Goal: Information Seeking & Learning: Learn about a topic

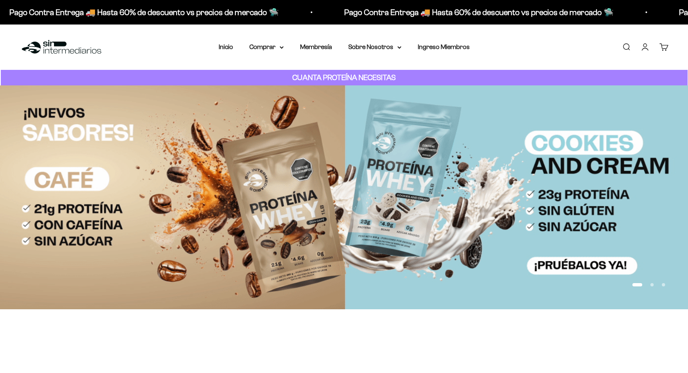
click at [354, 76] on strong "CUANTA PROTEÍNA NECESITAS" at bounding box center [343, 77] width 103 height 9
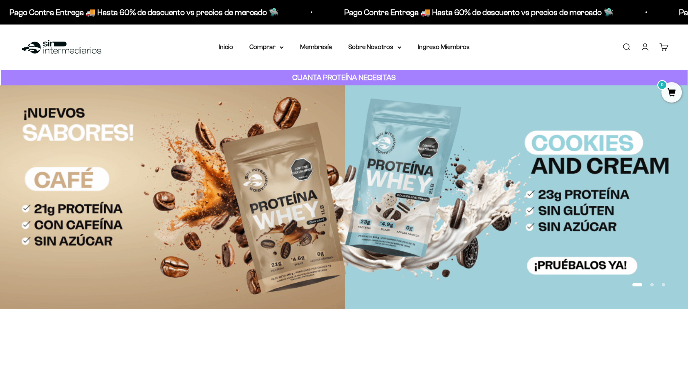
click at [290, 76] on div "CUANTA PROTEÍNA NECESITAS" at bounding box center [344, 78] width 687 height 16
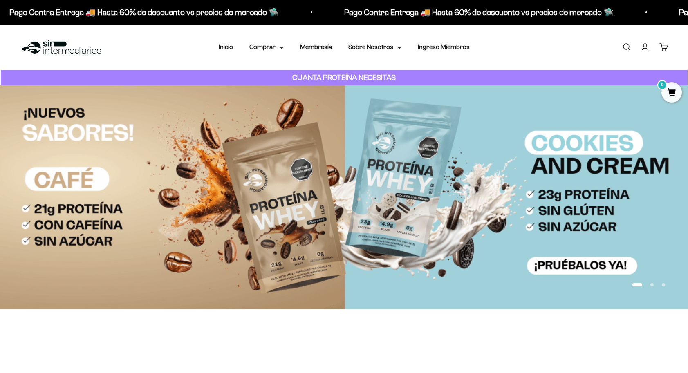
click at [286, 76] on div "CUANTA PROTEÍNA NECESITAS" at bounding box center [344, 78] width 687 height 16
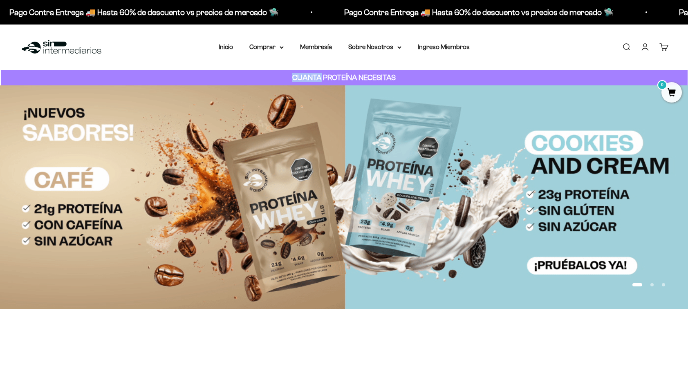
click at [307, 76] on strong "CUANTA PROTEÍNA NECESITAS" at bounding box center [343, 77] width 103 height 9
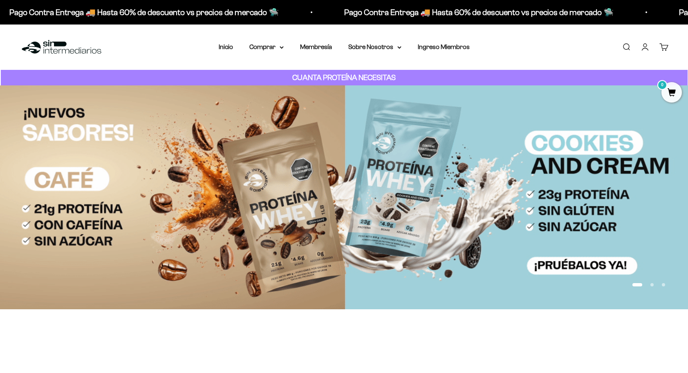
click at [262, 76] on div "CUANTA PROTEÍNA NECESITAS" at bounding box center [344, 78] width 687 height 16
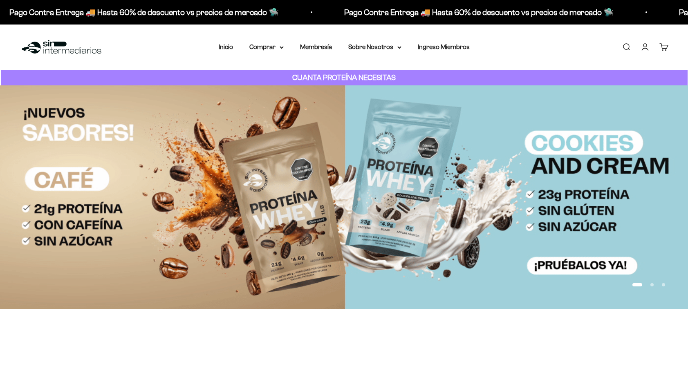
drag, startPoint x: 381, startPoint y: 75, endPoint x: 426, endPoint y: 75, distance: 45.0
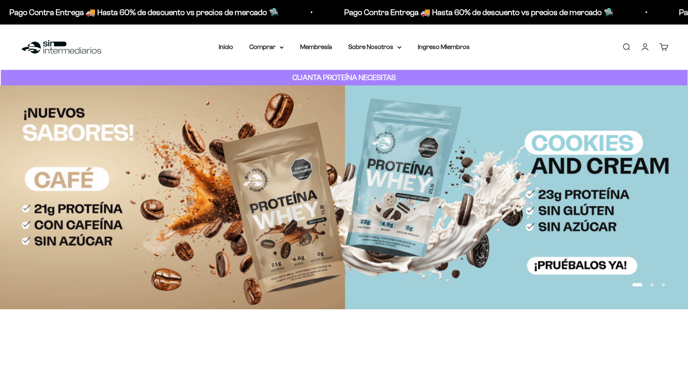
click at [383, 75] on strong "CUANTA PROTEÍNA NECESITAS" at bounding box center [343, 77] width 103 height 9
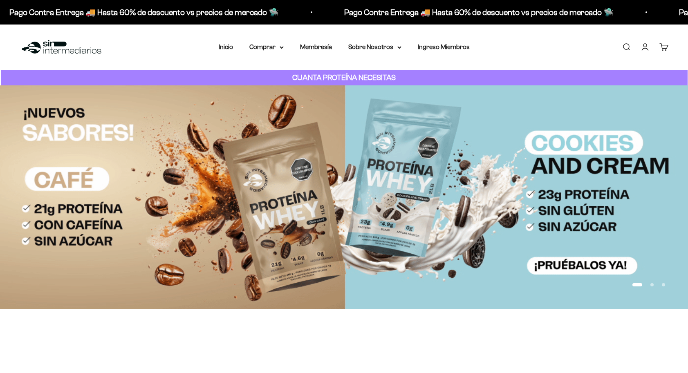
click at [426, 75] on div "CUANTA PROTEÍNA NECESITAS" at bounding box center [344, 78] width 687 height 16
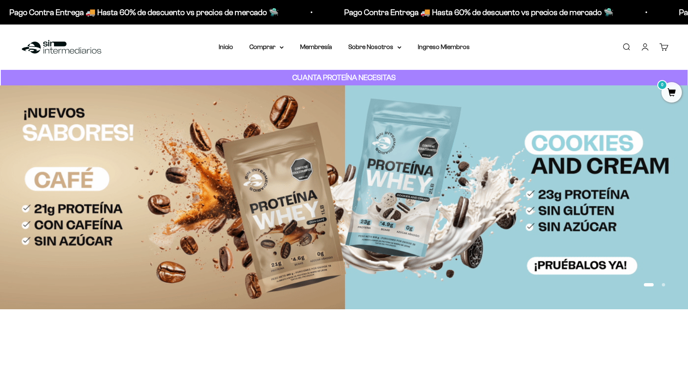
click at [420, 76] on div "CUANTA PROTEÍNA NECESITAS" at bounding box center [344, 78] width 687 height 16
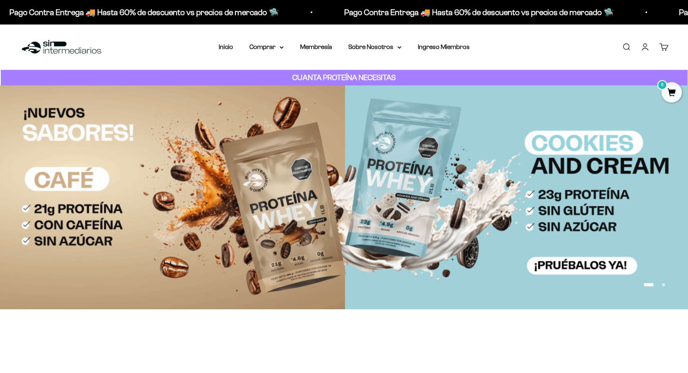
click at [375, 76] on strong "CUANTA PROTEÍNA NECESITAS" at bounding box center [343, 77] width 103 height 9
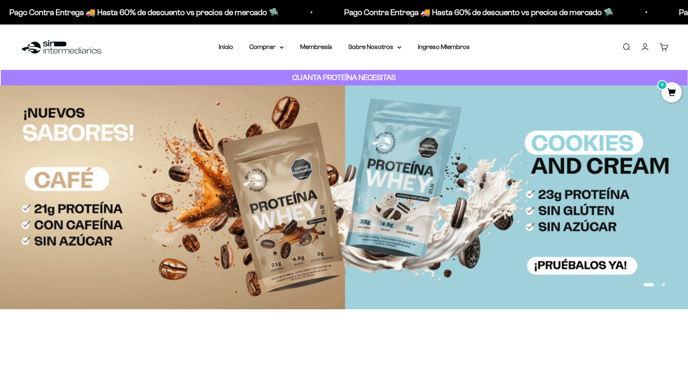
click at [402, 76] on div "CUANTA PROTEÍNA NECESITAS" at bounding box center [344, 78] width 687 height 16
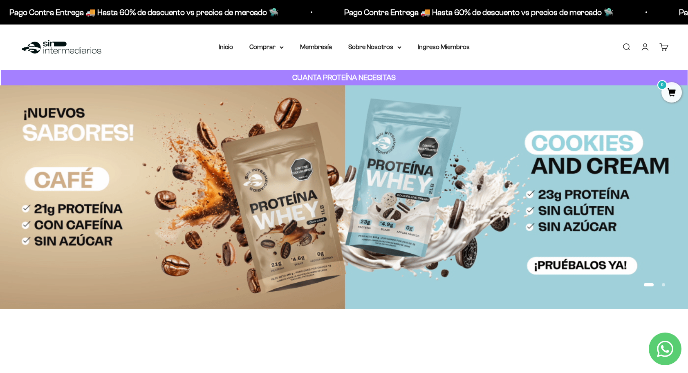
click at [432, 76] on div "CUANTA PROTEÍNA NECESITAS" at bounding box center [344, 78] width 687 height 16
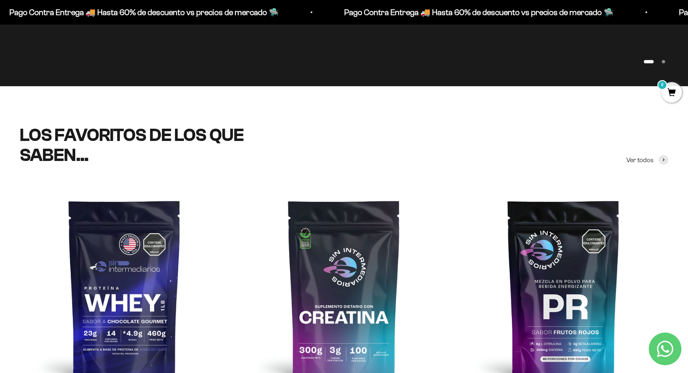
scroll to position [223, 0]
